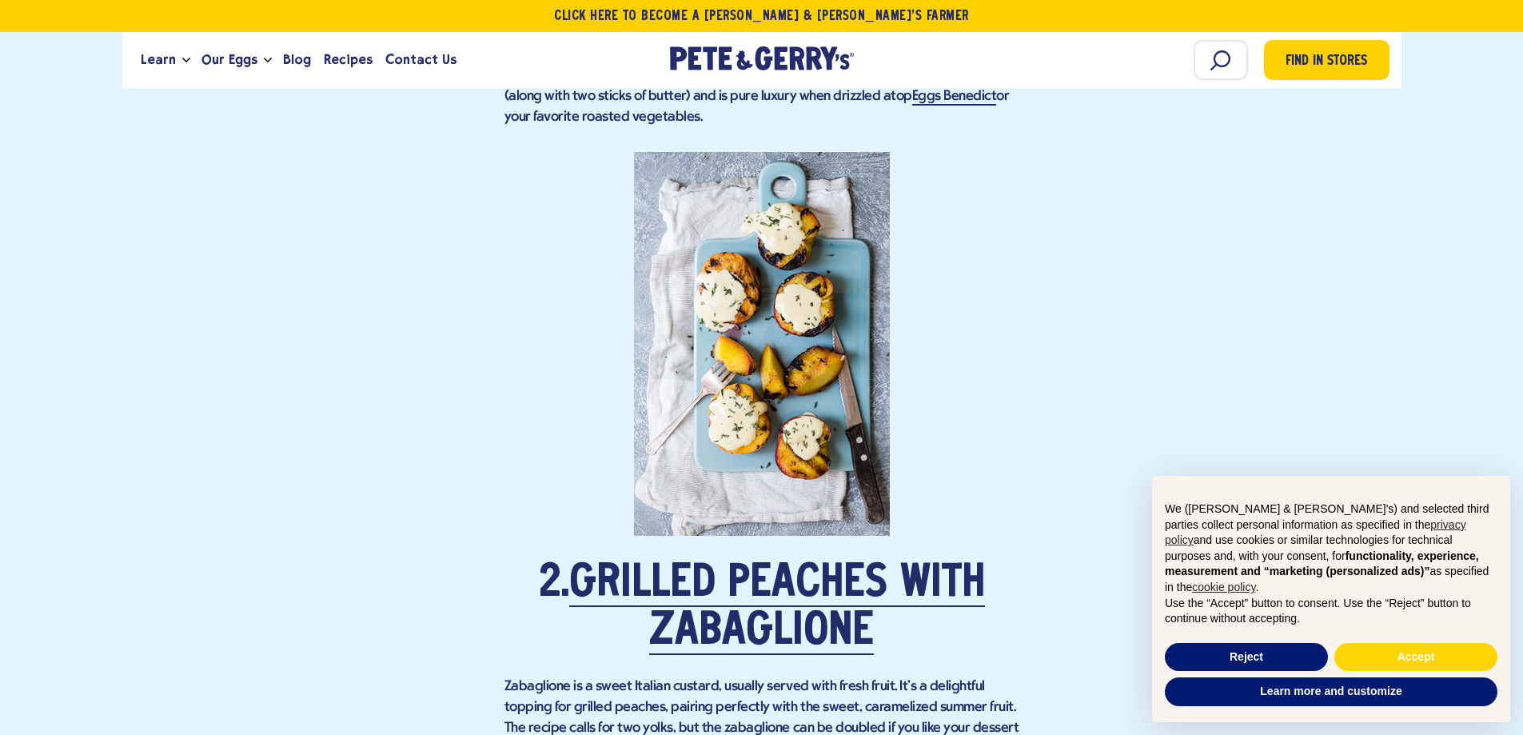
scroll to position [1839, 0]
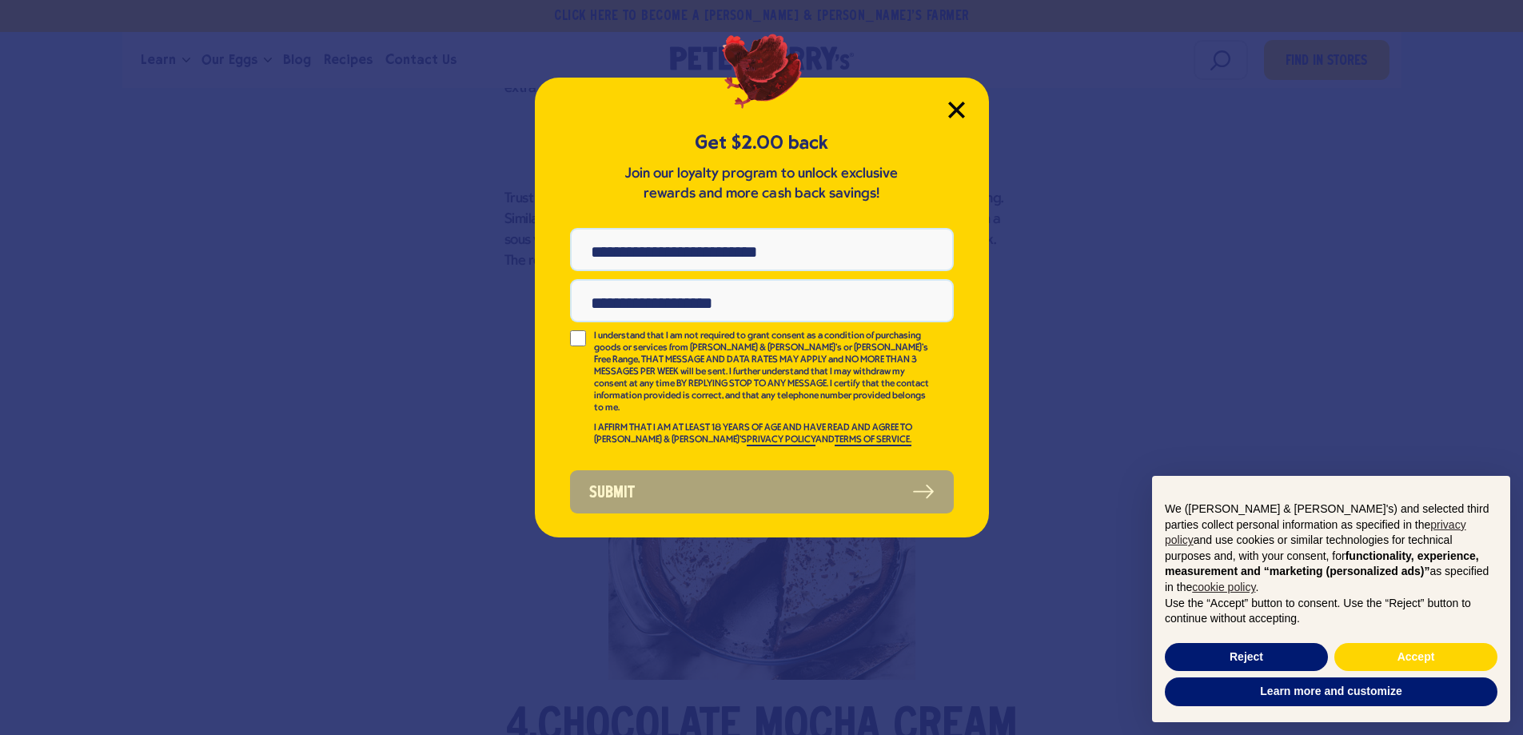
click at [949, 113] on icon "Close Modal" at bounding box center [956, 110] width 17 height 17
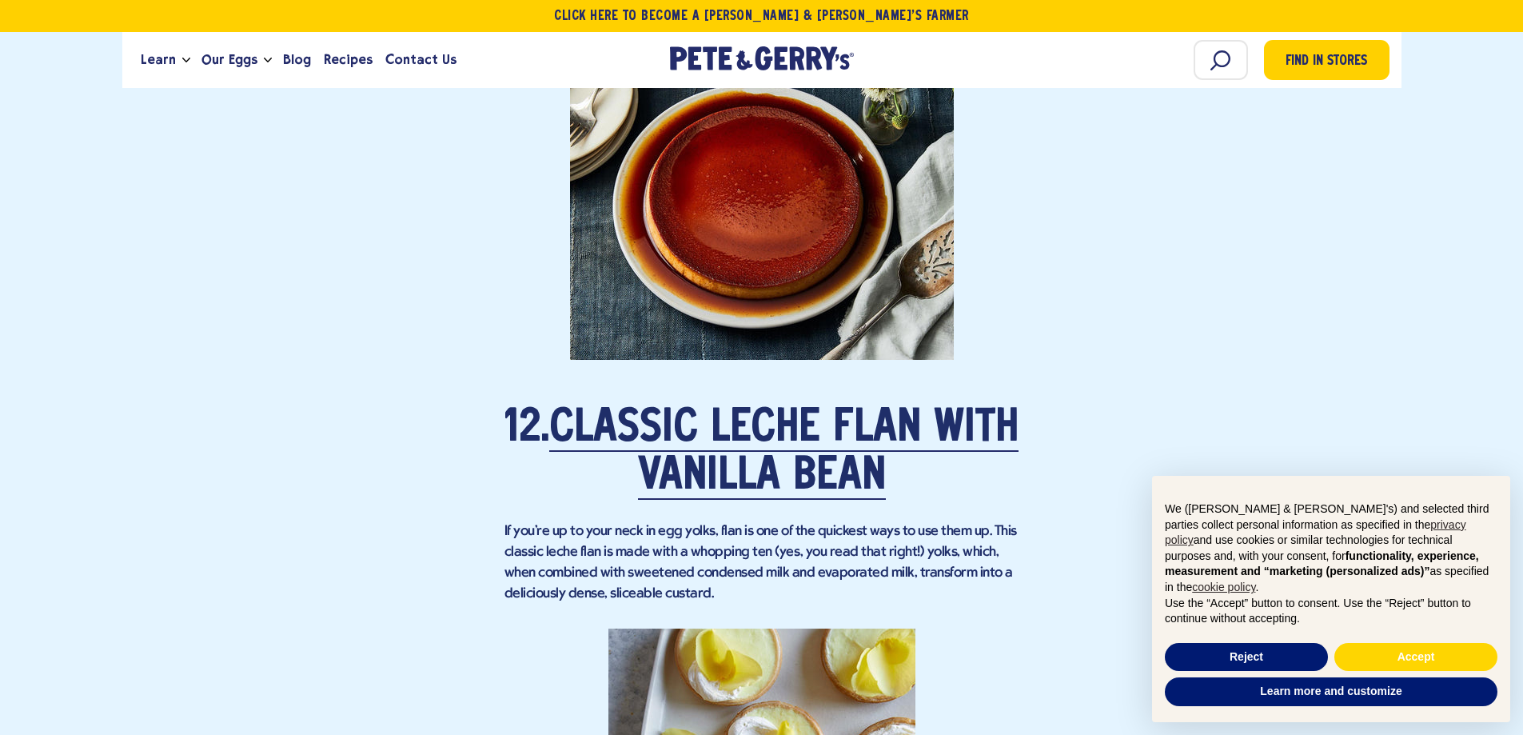
scroll to position [7601, 0]
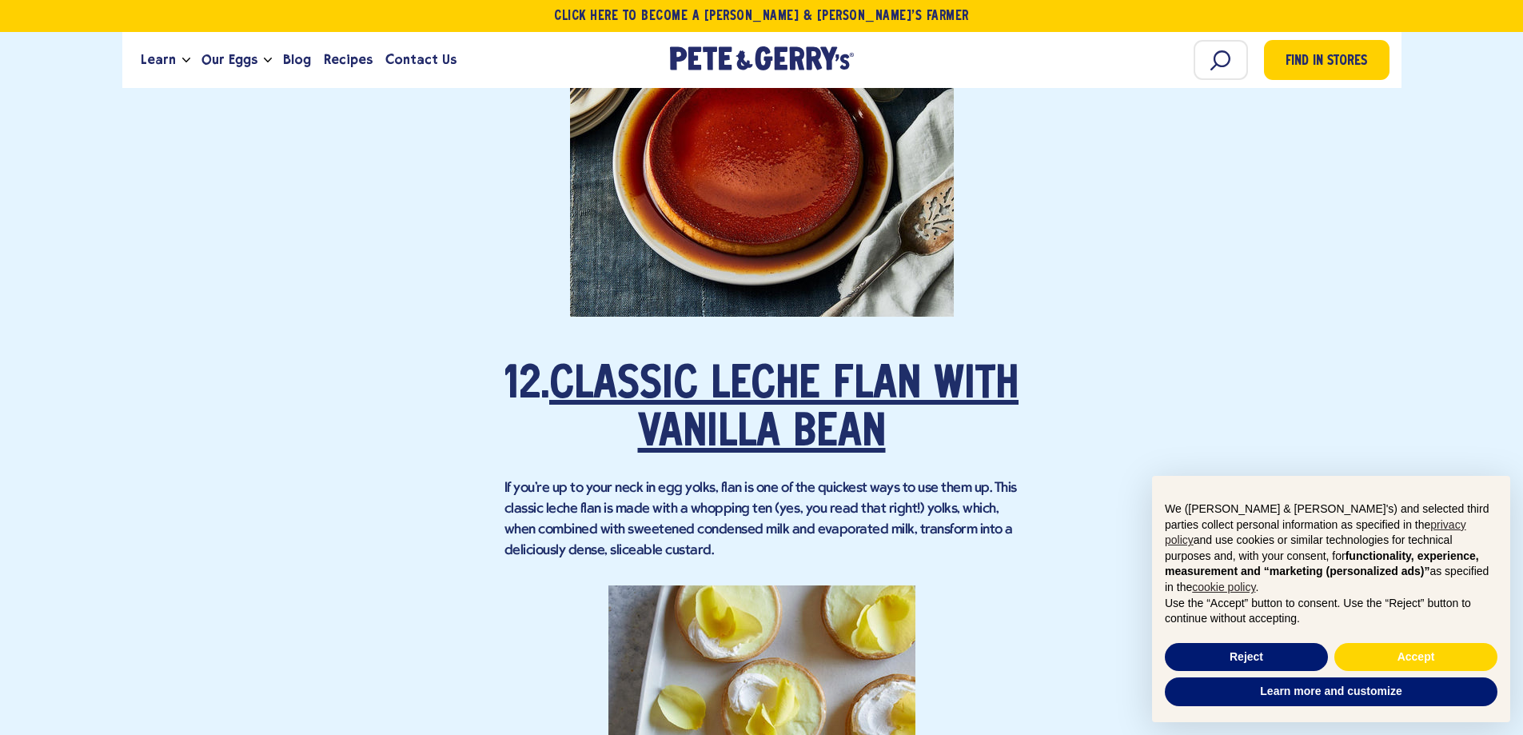
click at [726, 413] on link "Classic Leche Flan With Vanilla Bean" at bounding box center [783, 410] width 469 height 93
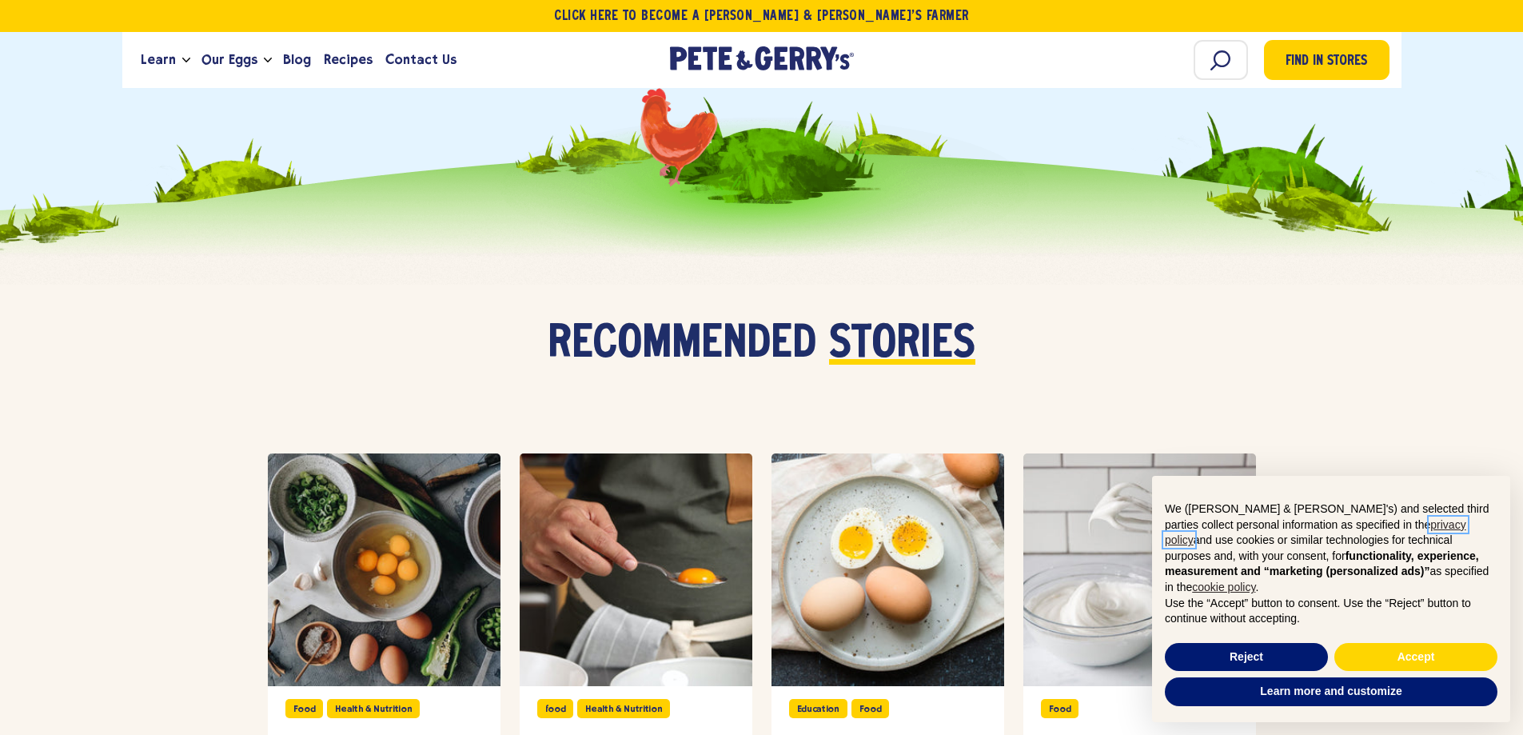
scroll to position [10000, 0]
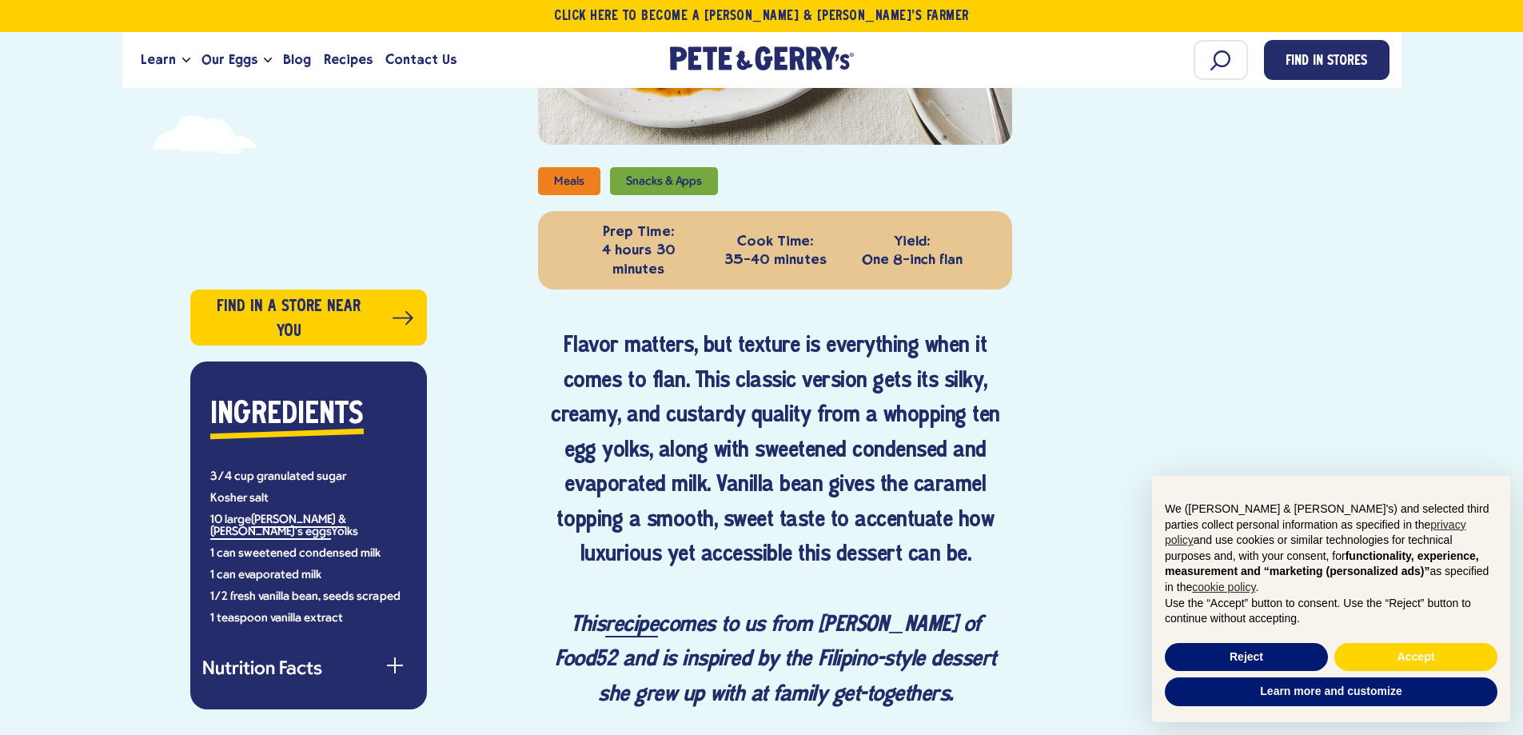
scroll to position [720, 0]
